Goal: Information Seeking & Learning: Find specific fact

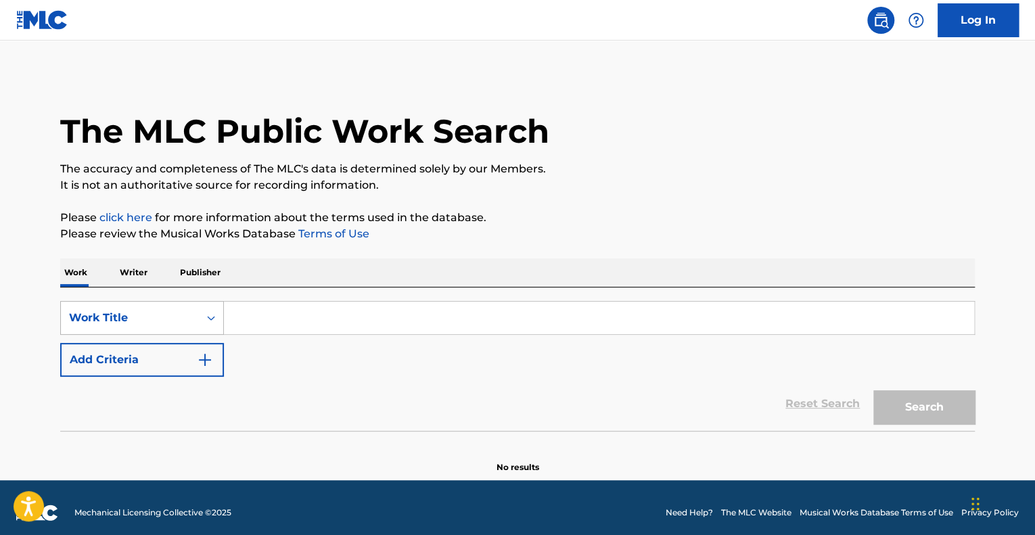
click at [170, 312] on div "Work Title" at bounding box center [130, 318] width 122 height 16
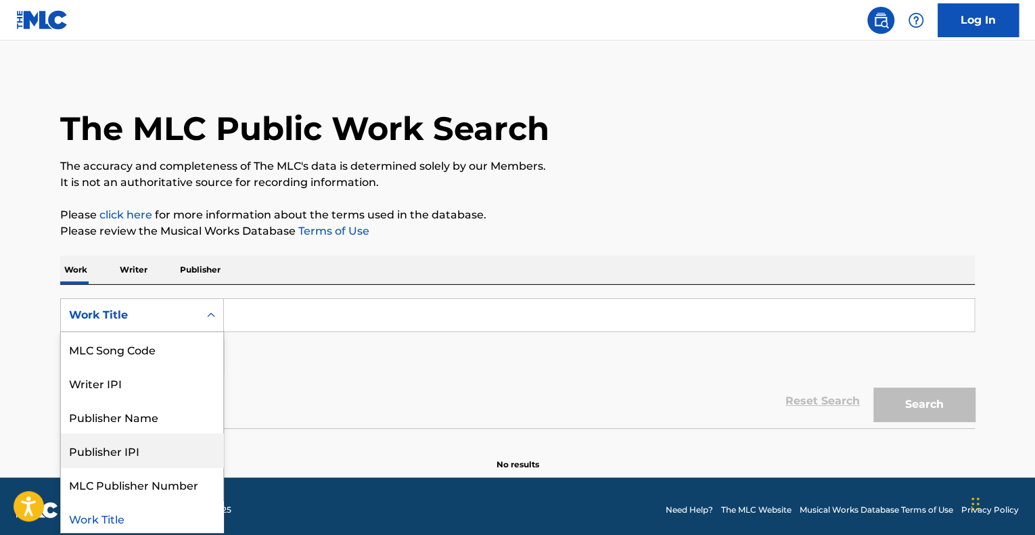
scroll to position [70, 0]
click at [273, 466] on section "No results" at bounding box center [517, 452] width 914 height 35
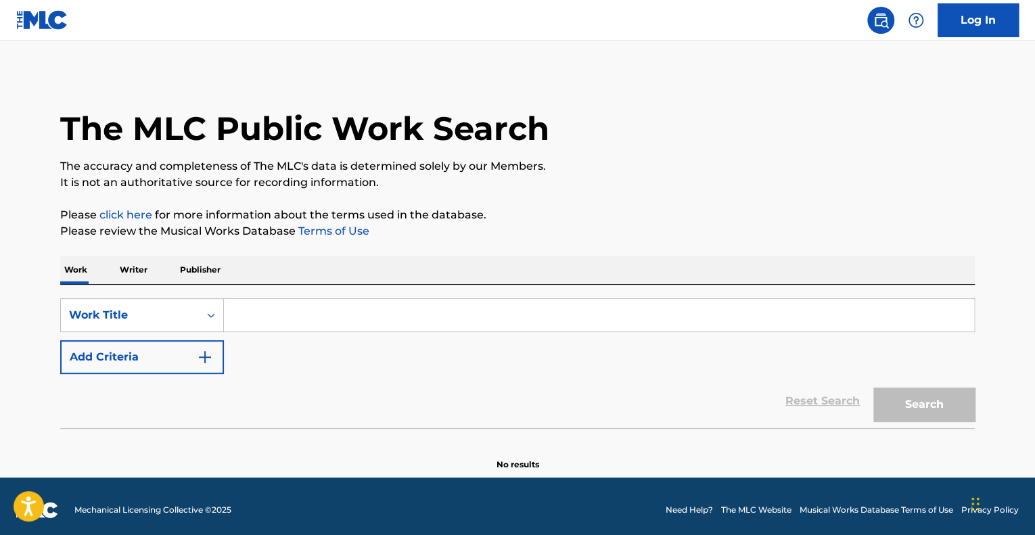
click at [255, 317] on input "Search Form" at bounding box center [599, 315] width 750 height 32
paste input "THE SYNDICATE"
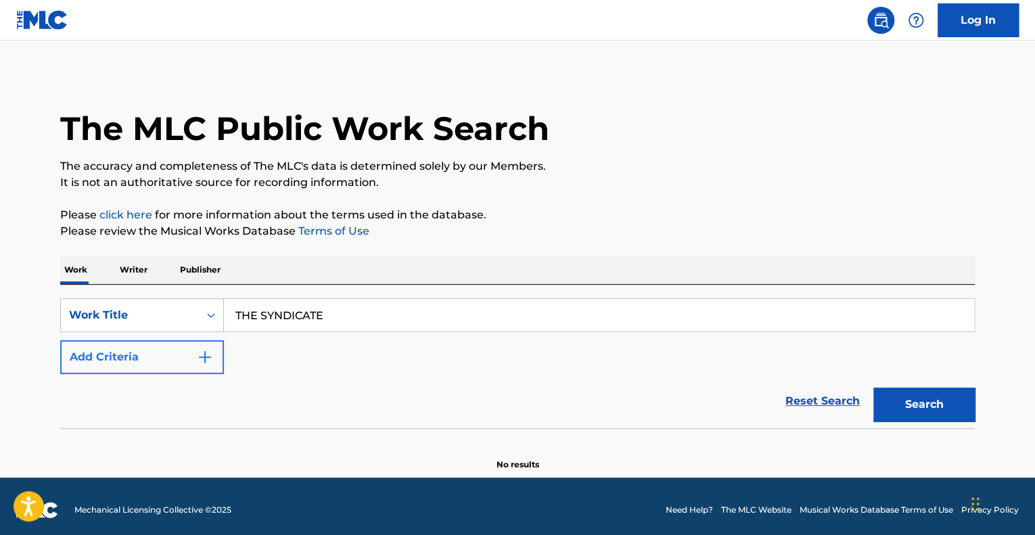
type input "THE SYNDICATE"
click at [165, 343] on button "Add Criteria" at bounding box center [142, 357] width 164 height 34
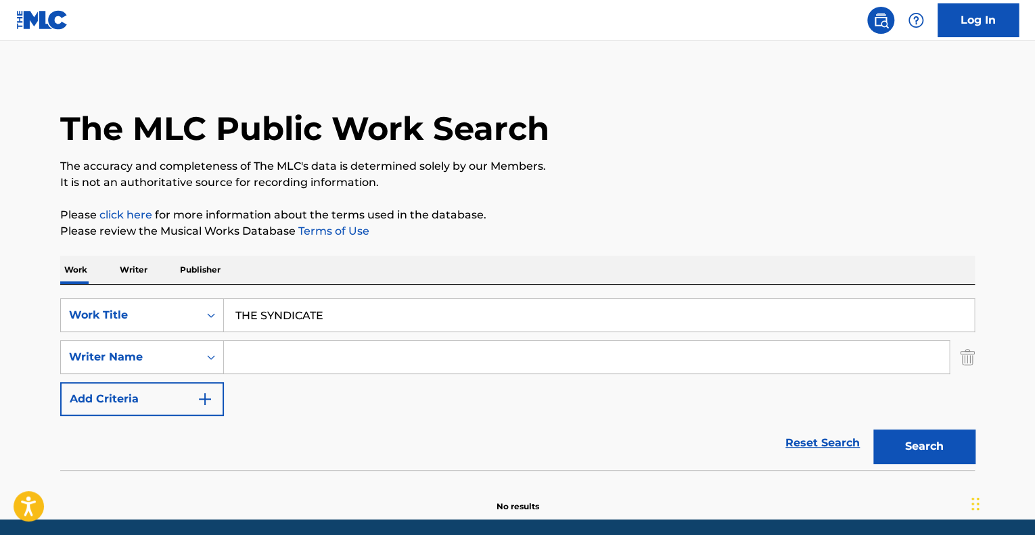
click at [243, 355] on input "Search Form" at bounding box center [586, 357] width 725 height 32
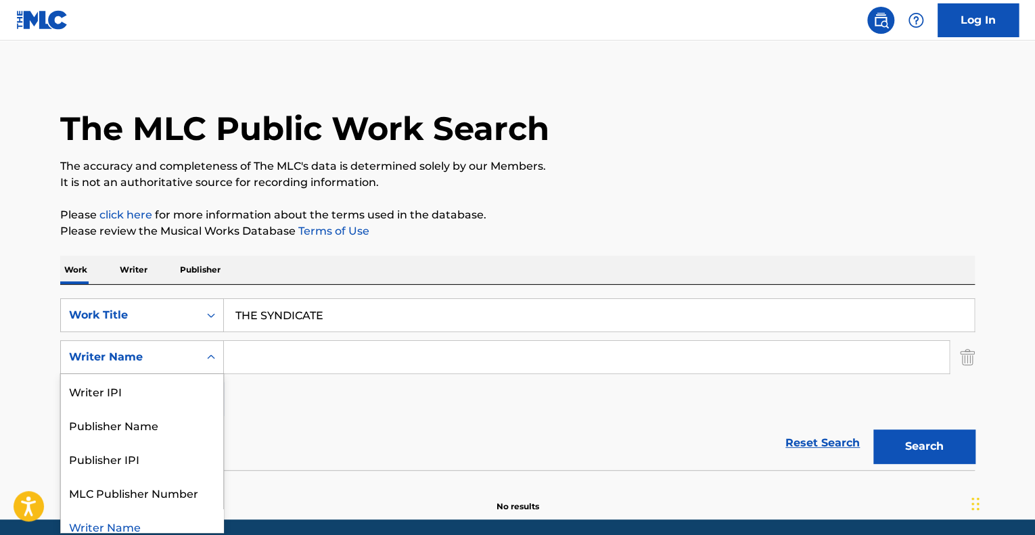
scroll to position [11, 0]
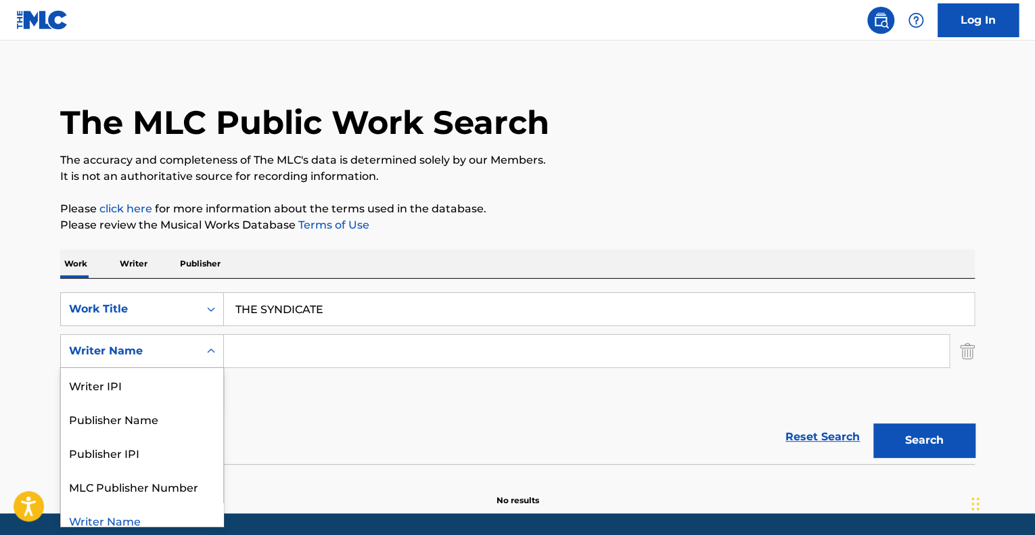
click at [206, 360] on div "Search Form" at bounding box center [211, 351] width 24 height 24
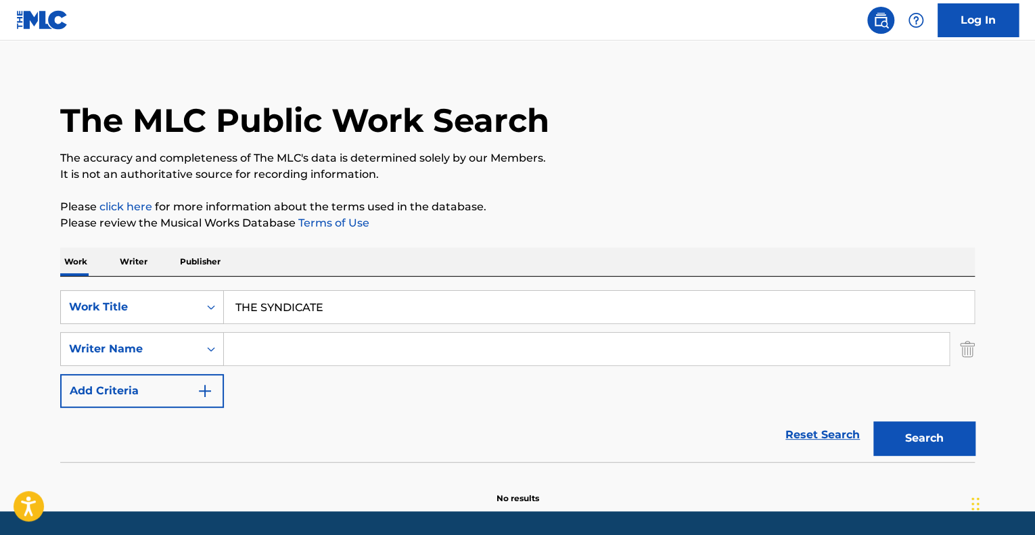
click at [319, 341] on input "Search Form" at bounding box center [586, 349] width 725 height 32
paste input "[PERSON_NAME] Kraeme"
type input "[PERSON_NAME] Kraeme"
click at [934, 422] on button "Search" at bounding box center [923, 438] width 101 height 34
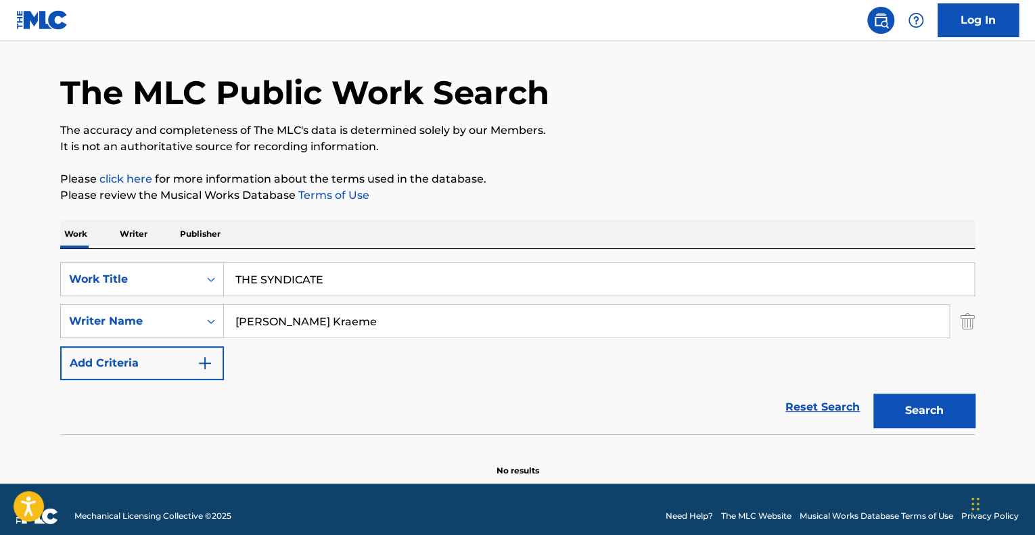
scroll to position [51, 0]
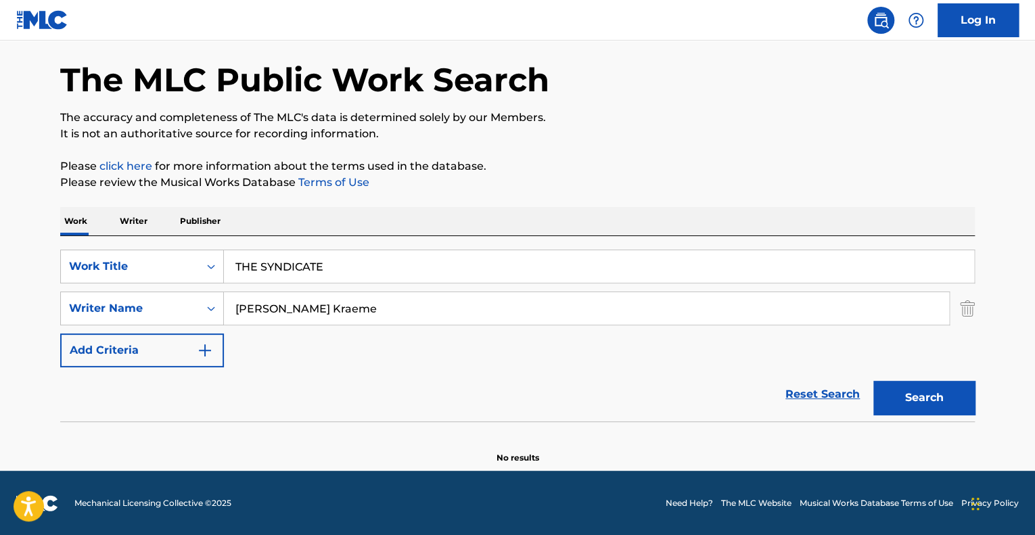
drag, startPoint x: 352, startPoint y: 308, endPoint x: 230, endPoint y: 308, distance: 122.4
click at [230, 308] on input "[PERSON_NAME] Kraeme" at bounding box center [586, 308] width 725 height 32
click at [873, 381] on button "Search" at bounding box center [923, 398] width 101 height 34
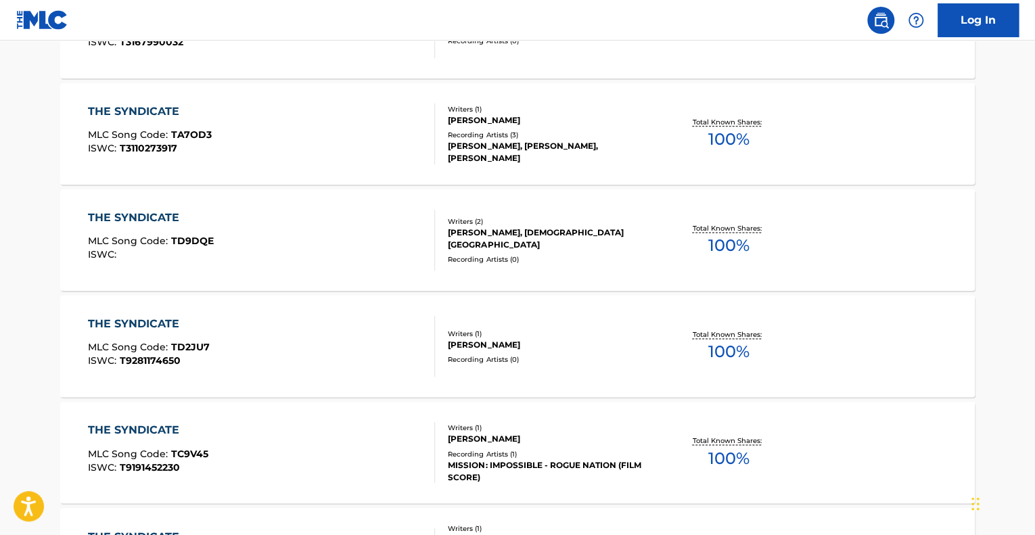
scroll to position [863, 0]
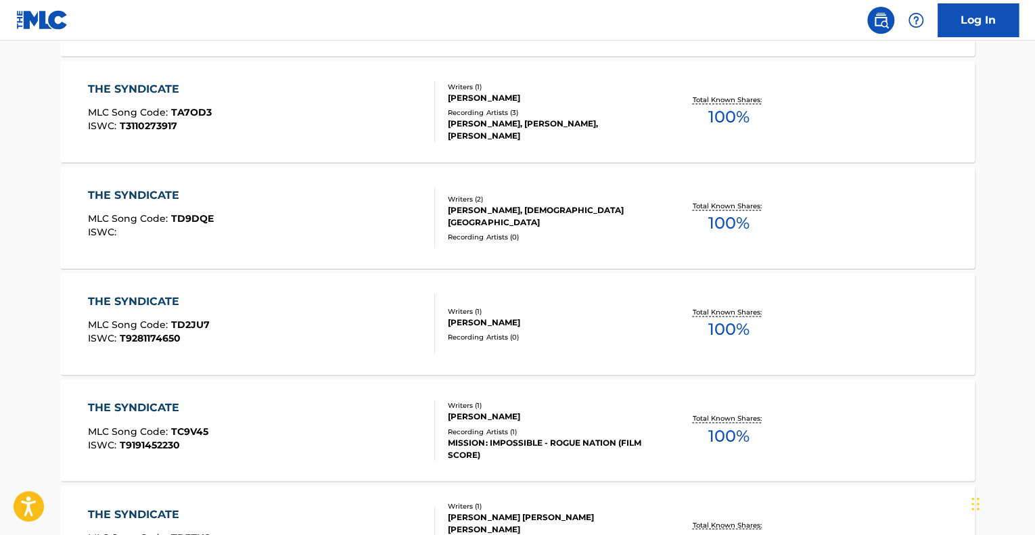
click at [164, 402] on div "THE SYNDICATE" at bounding box center [148, 408] width 120 height 16
